Goal: Task Accomplishment & Management: Manage account settings

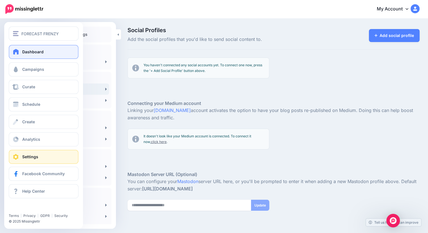
click at [19, 52] on span at bounding box center [15, 52] width 7 height 6
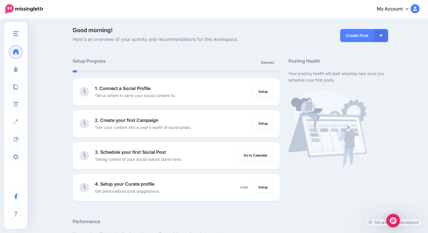
click at [409, 9] on link "My Account" at bounding box center [395, 9] width 48 height 14
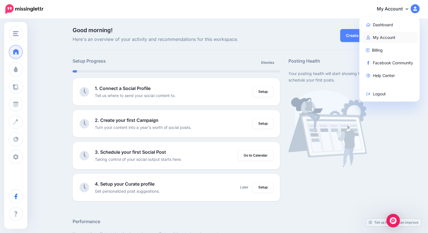
click at [387, 36] on link "My Account" at bounding box center [390, 37] width 56 height 11
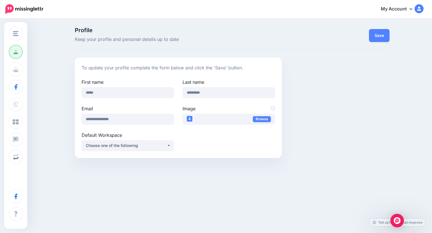
click at [13, 8] on img at bounding box center [24, 9] width 38 height 10
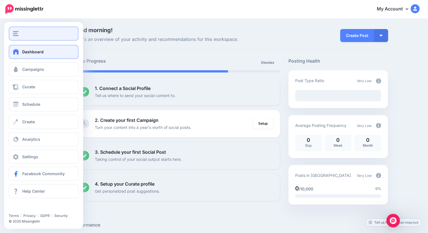
click at [16, 28] on button "button" at bounding box center [44, 33] width 70 height 14
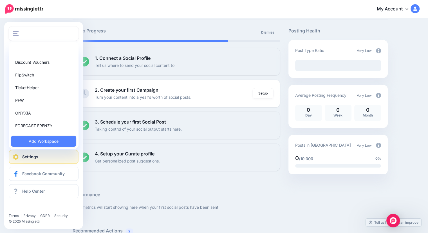
scroll to position [56, 0]
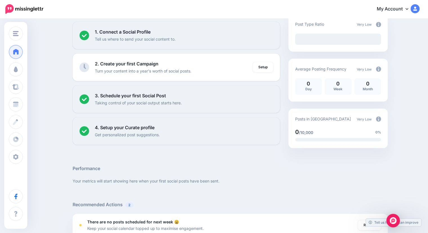
click at [189, 162] on div at bounding box center [230, 156] width 315 height 17
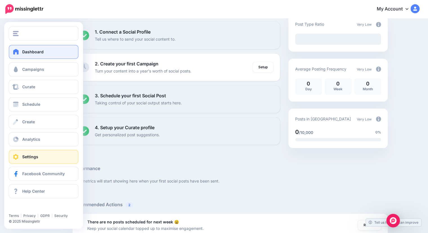
click at [48, 153] on link "Settings" at bounding box center [44, 157] width 70 height 14
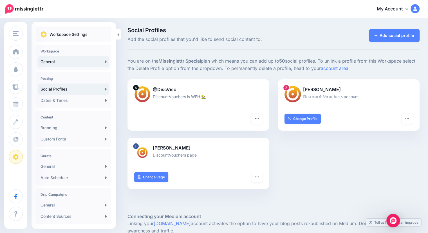
click at [56, 61] on link "General" at bounding box center [73, 61] width 71 height 11
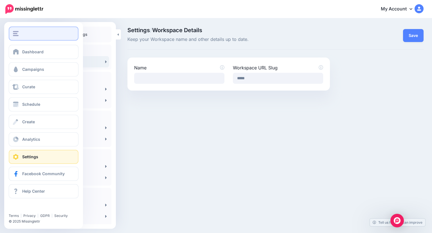
click at [17, 32] on img "button" at bounding box center [16, 33] width 6 height 5
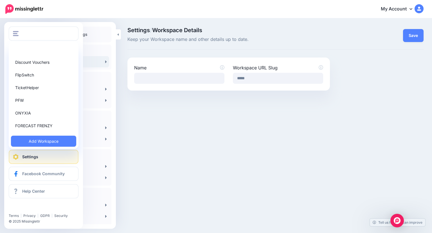
click at [36, 155] on span "Settings" at bounding box center [30, 156] width 16 height 5
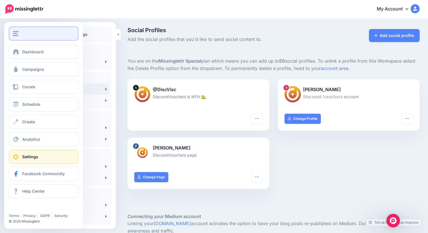
click at [23, 35] on div "button" at bounding box center [43, 33] width 61 height 5
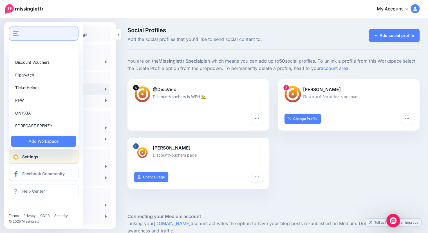
click at [23, 35] on div "button" at bounding box center [43, 33] width 61 height 5
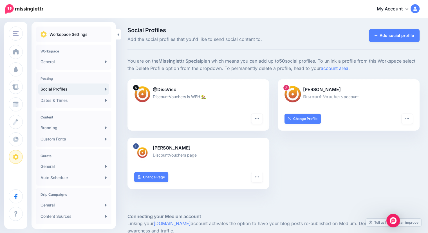
click at [15, 6] on img at bounding box center [24, 9] width 38 height 10
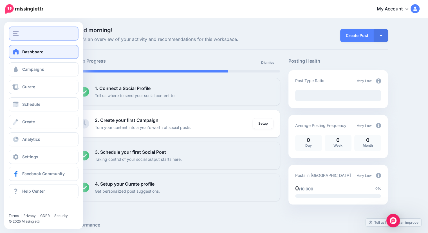
click at [17, 35] on img "button" at bounding box center [16, 33] width 6 height 5
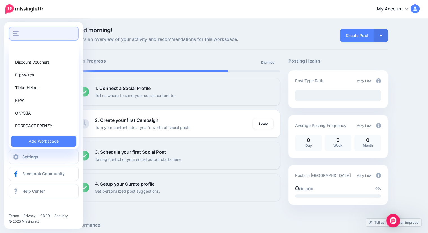
click at [41, 35] on div "button" at bounding box center [43, 33] width 61 height 5
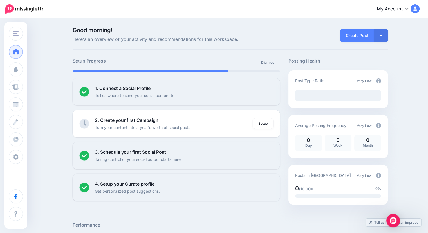
click at [113, 48] on div "Good morning! Here's an overview of your activity and recommendations for this …" at bounding box center [230, 38] width 315 height 22
click at [408, 7] on link "My Account" at bounding box center [395, 9] width 48 height 14
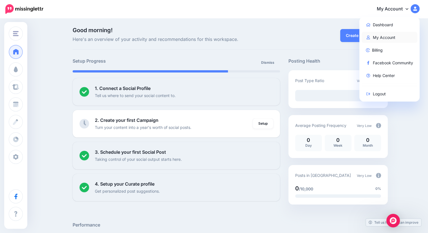
click at [391, 37] on link "My Account" at bounding box center [390, 37] width 56 height 11
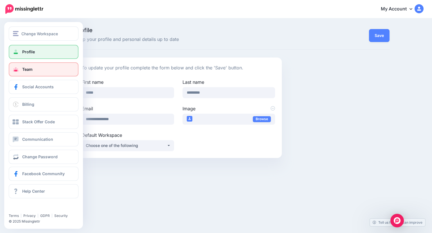
click at [25, 69] on span "Team" at bounding box center [27, 69] width 10 height 5
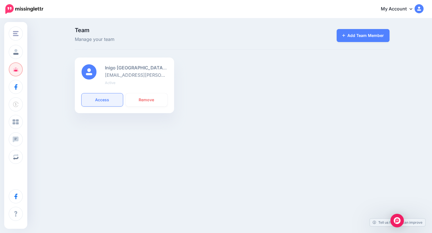
click at [105, 102] on link "Access" at bounding box center [103, 99] width 42 height 13
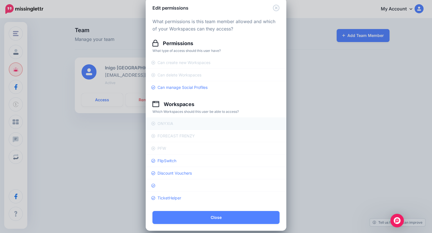
scroll to position [16, 0]
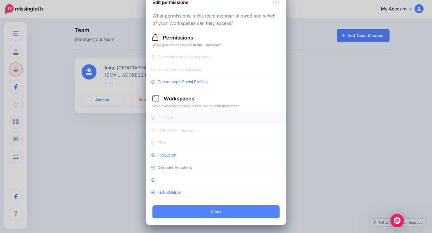
click at [165, 118] on span "ONYXIA" at bounding box center [166, 117] width 16 height 5
click at [181, 131] on span "FORECAST FRENZY" at bounding box center [176, 130] width 37 height 5
click at [180, 139] on link "PFW" at bounding box center [216, 142] width 141 height 12
click at [183, 71] on span "Can delete Workspaces" at bounding box center [180, 69] width 44 height 5
click at [193, 57] on span "Can create new Workspaces" at bounding box center [184, 56] width 53 height 5
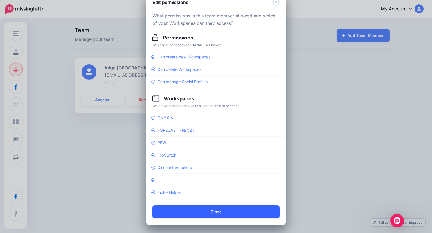
click at [217, 208] on button "Close" at bounding box center [216, 211] width 127 height 13
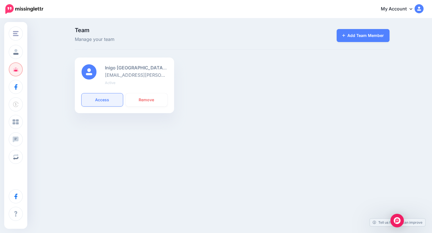
click at [104, 99] on link "Access" at bounding box center [103, 99] width 42 height 13
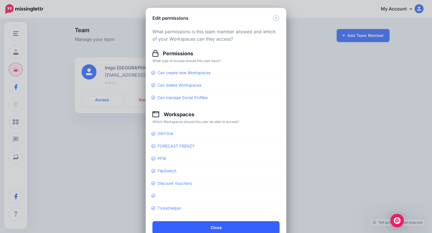
click at [233, 223] on button "Close" at bounding box center [216, 227] width 127 height 13
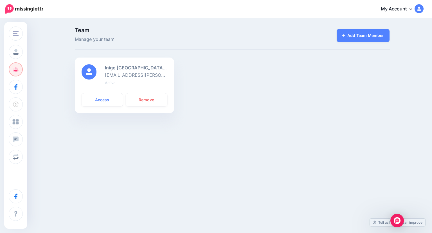
click at [345, 133] on div "Change Workspace Discount Vouchers FlipSwitch [GEOGRAPHIC_DATA] PFW ONYXIA FORE…" at bounding box center [216, 97] width 432 height 157
